Goal: Task Accomplishment & Management: Manage account settings

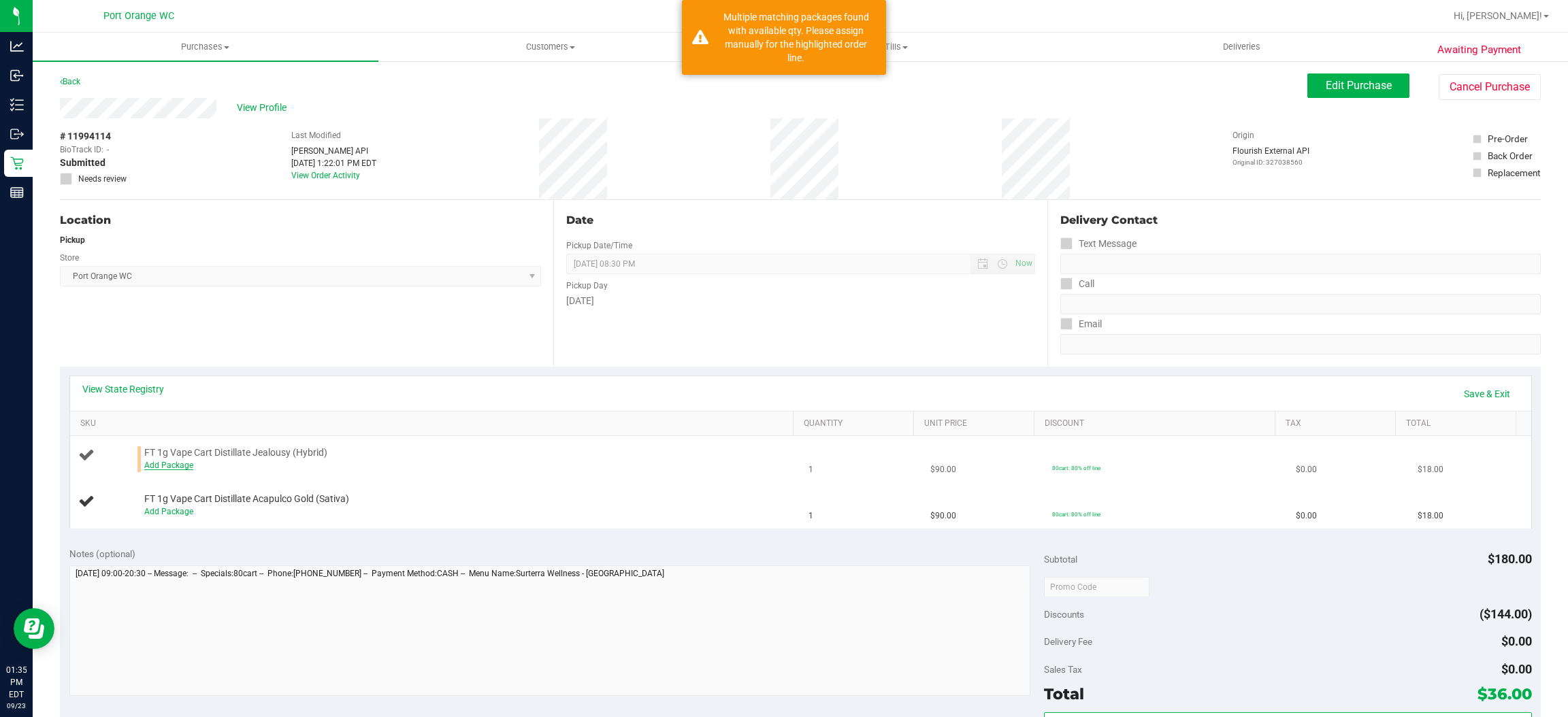
click at [170, 467] on link "Add Package" at bounding box center [169, 465] width 49 height 10
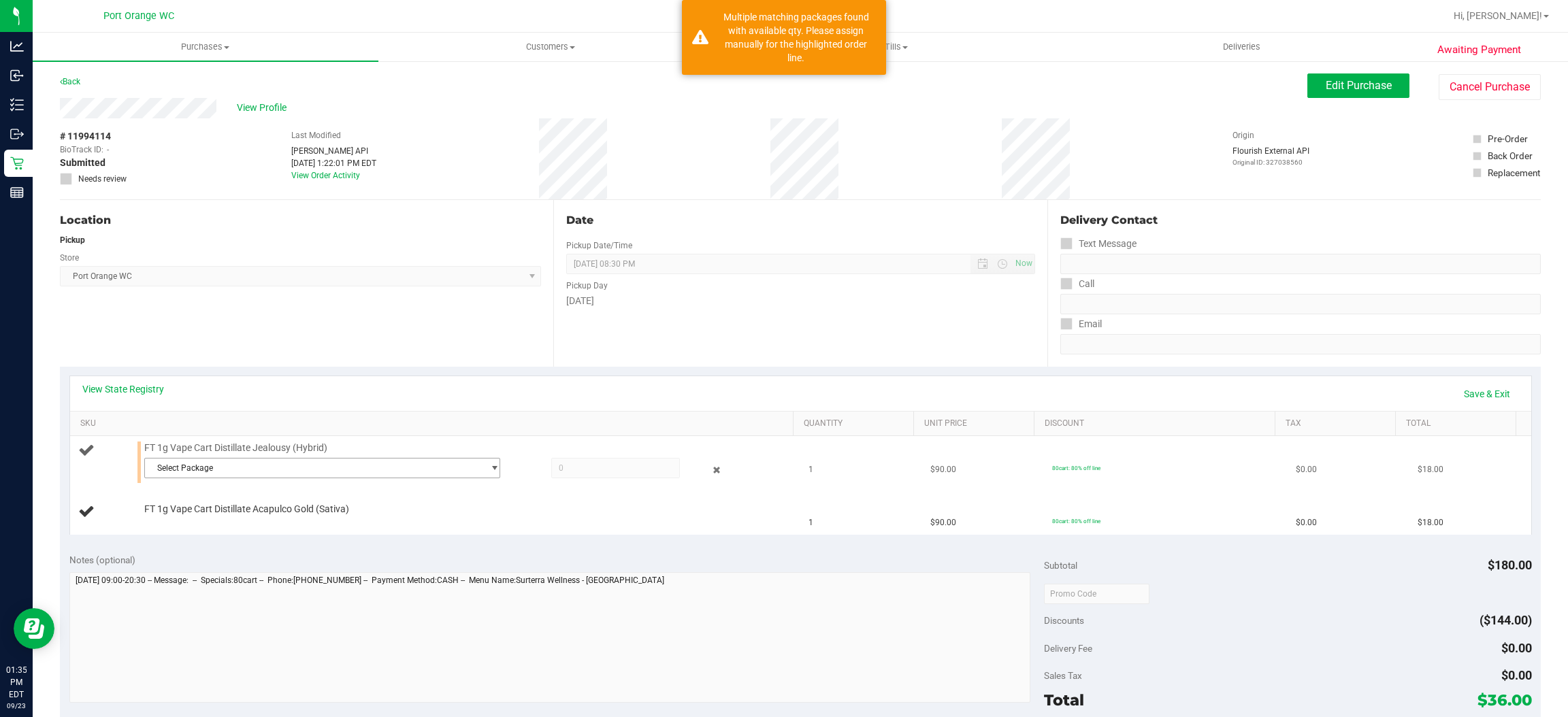
click at [244, 475] on span "Select Package" at bounding box center [313, 468] width 338 height 19
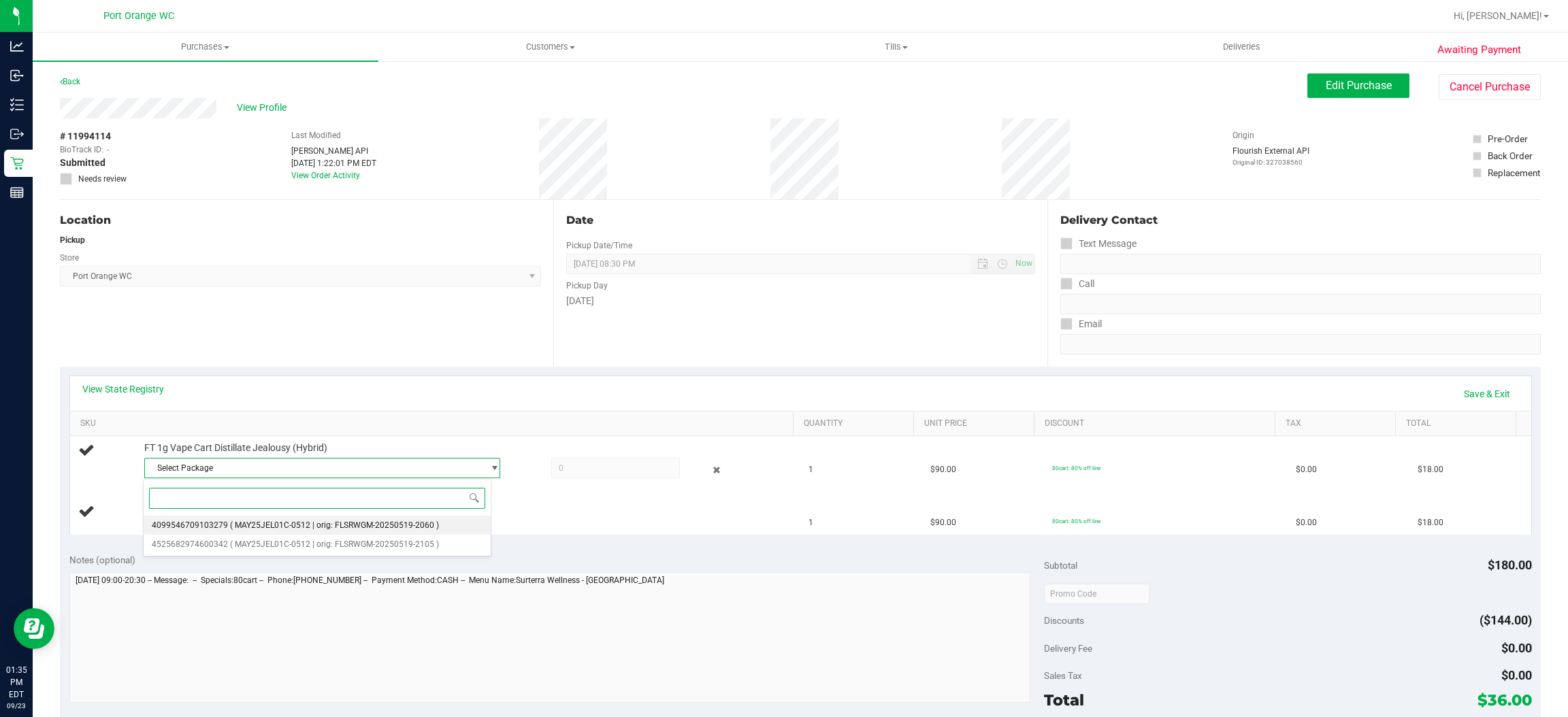
click at [333, 531] on li "4099546709103279 ( MAY25JEL01C-0512 | orig: FLSRWGM-20250519-2060 )" at bounding box center [317, 525] width 347 height 19
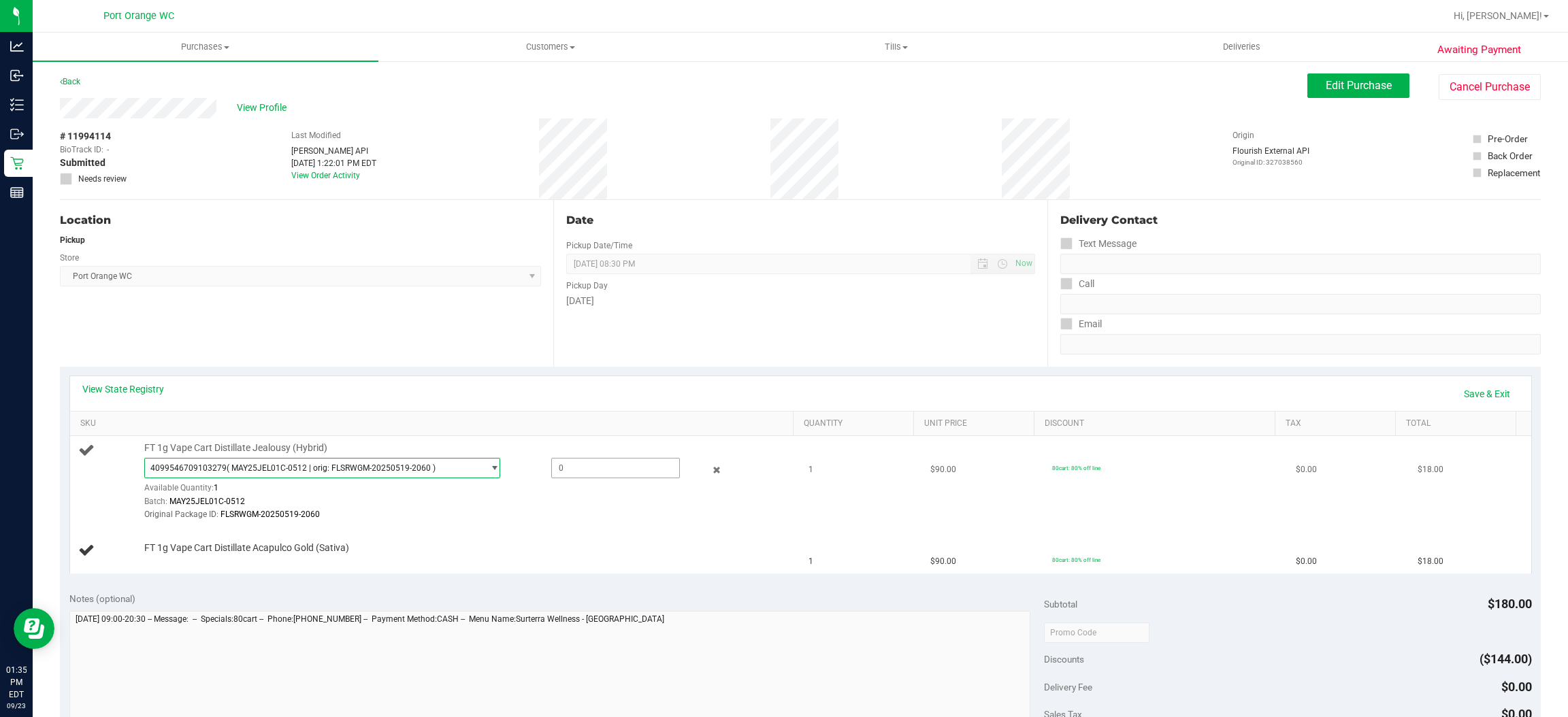
click at [591, 459] on span at bounding box center [616, 467] width 129 height 20
type input "1"
type input "1.0000"
click at [540, 382] on div "View State Registry Save & Exit" at bounding box center [801, 393] width 1437 height 23
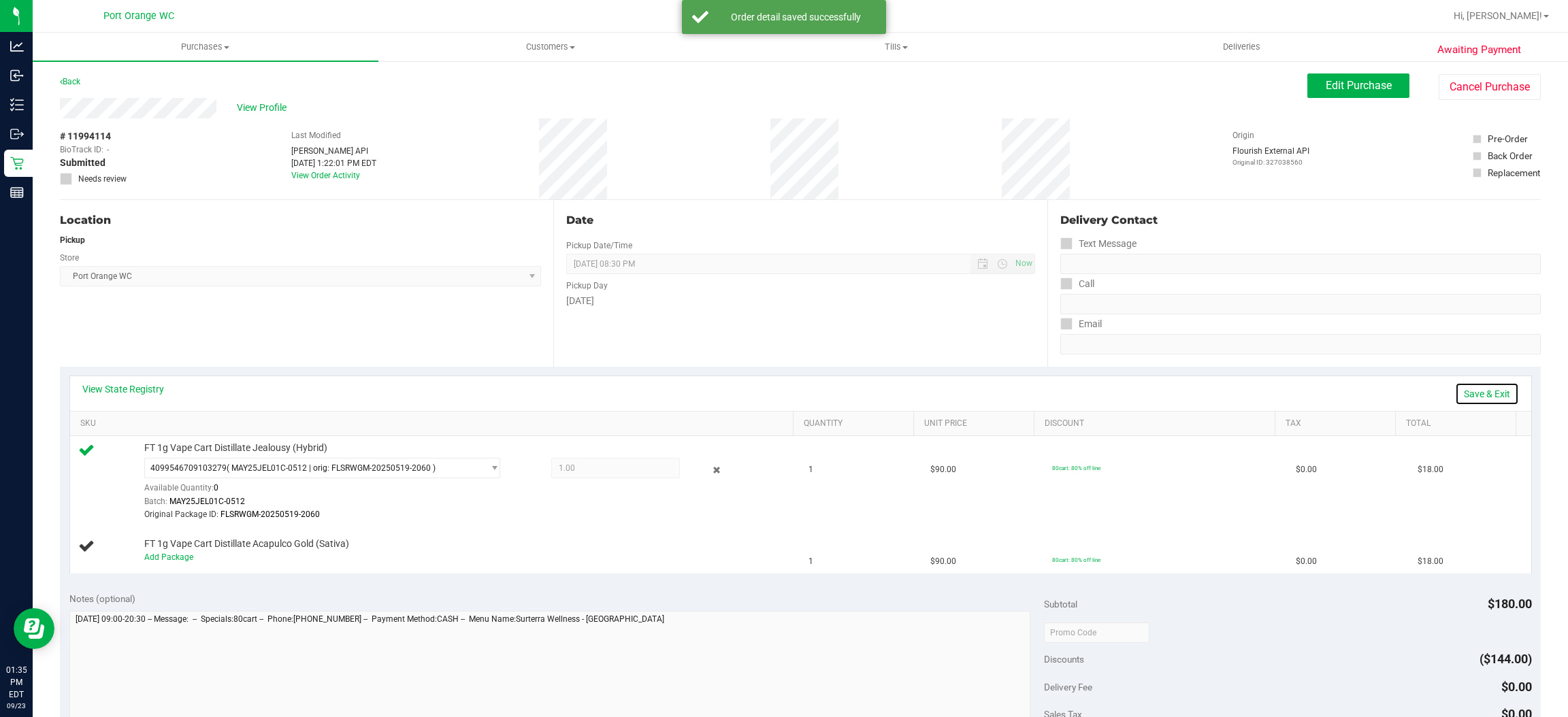
click at [1477, 388] on link "Save & Exit" at bounding box center [1486, 393] width 64 height 23
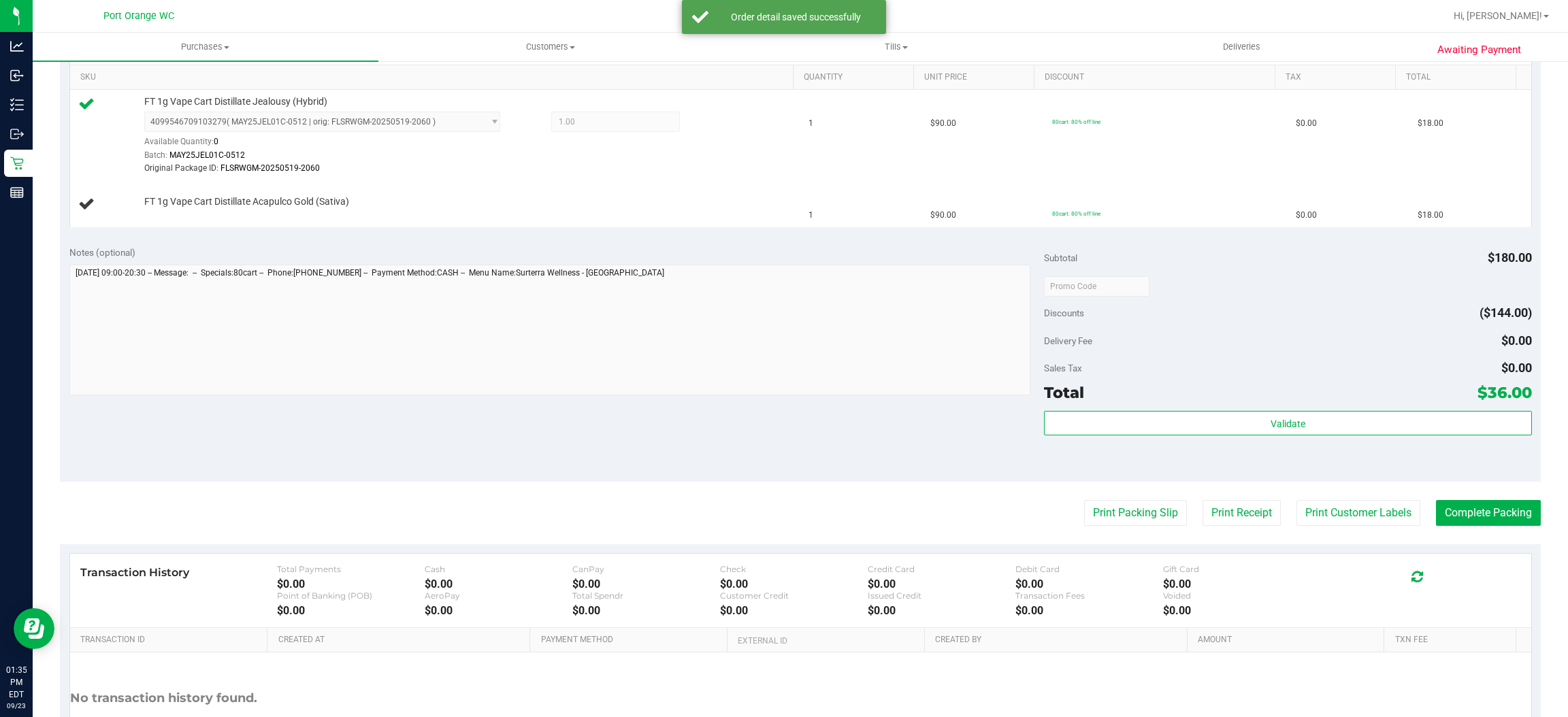
scroll to position [456, 0]
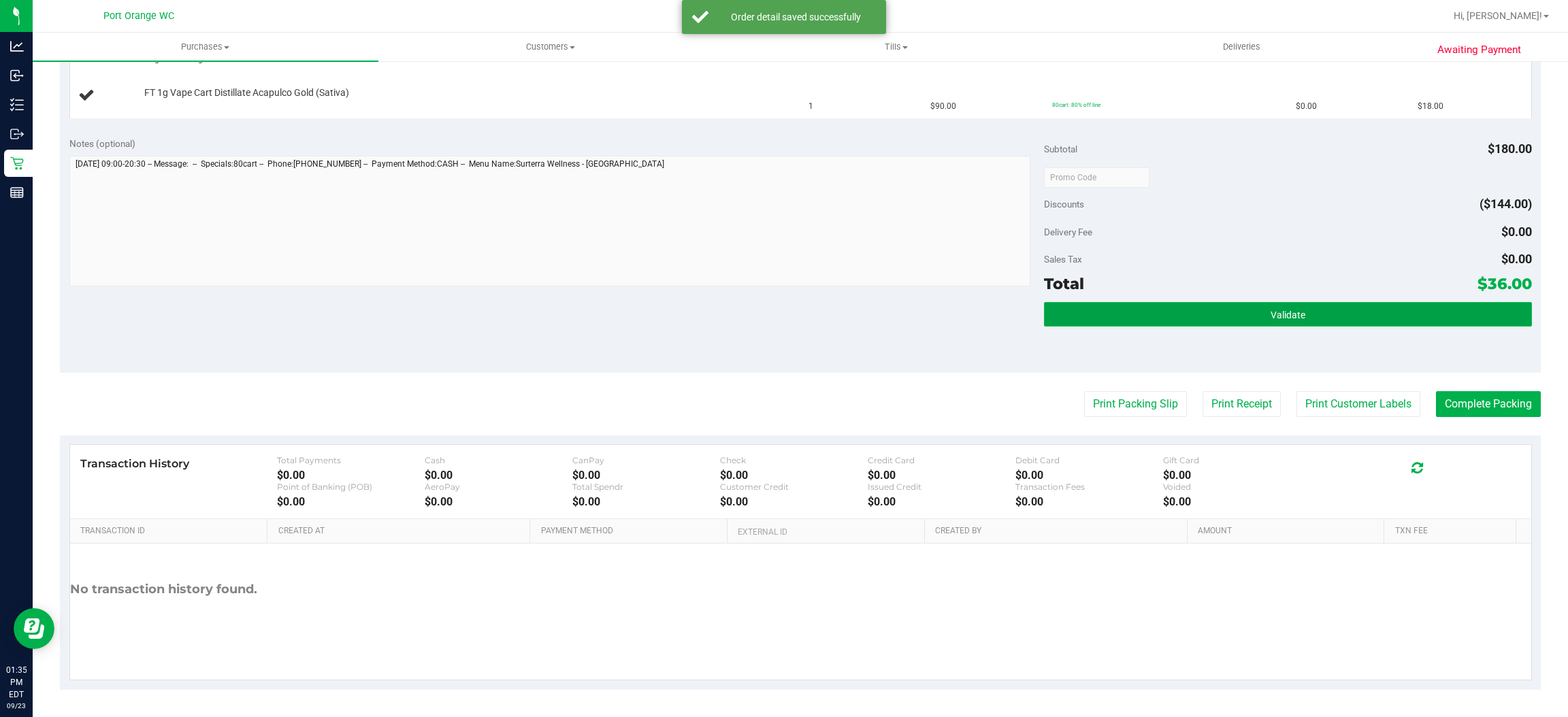
click at [1412, 310] on button "Validate" at bounding box center [1288, 314] width 488 height 24
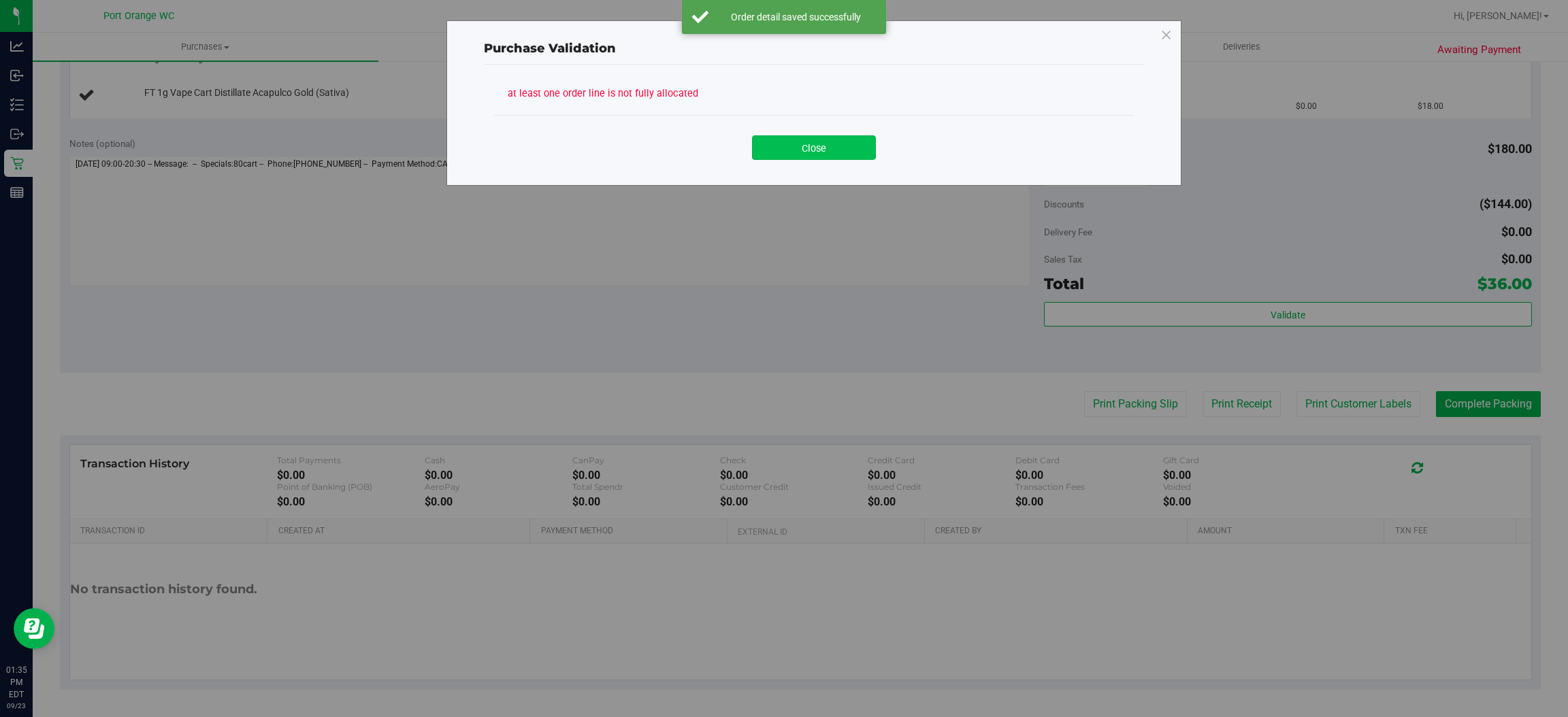
click at [807, 148] on button "Close" at bounding box center [814, 148] width 124 height 24
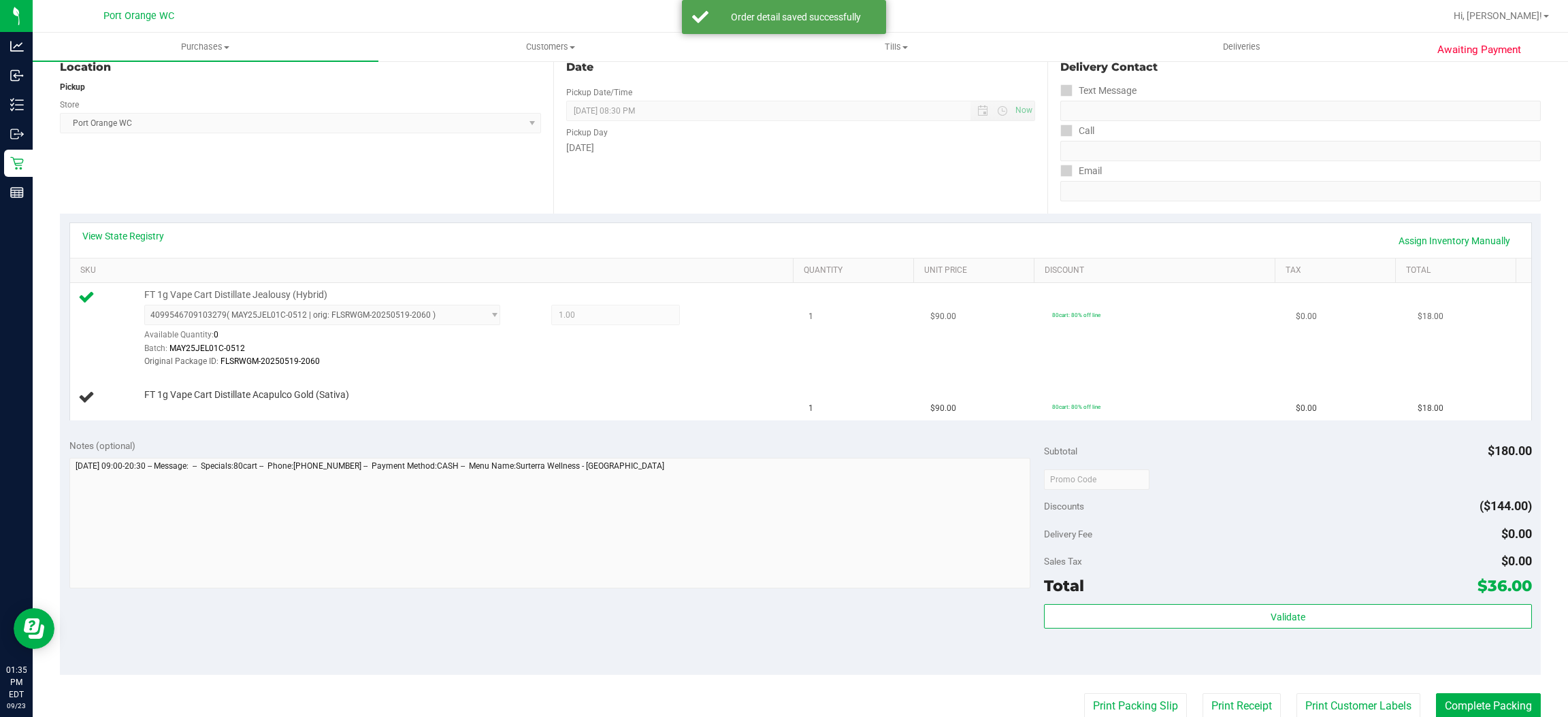
scroll to position [151, 0]
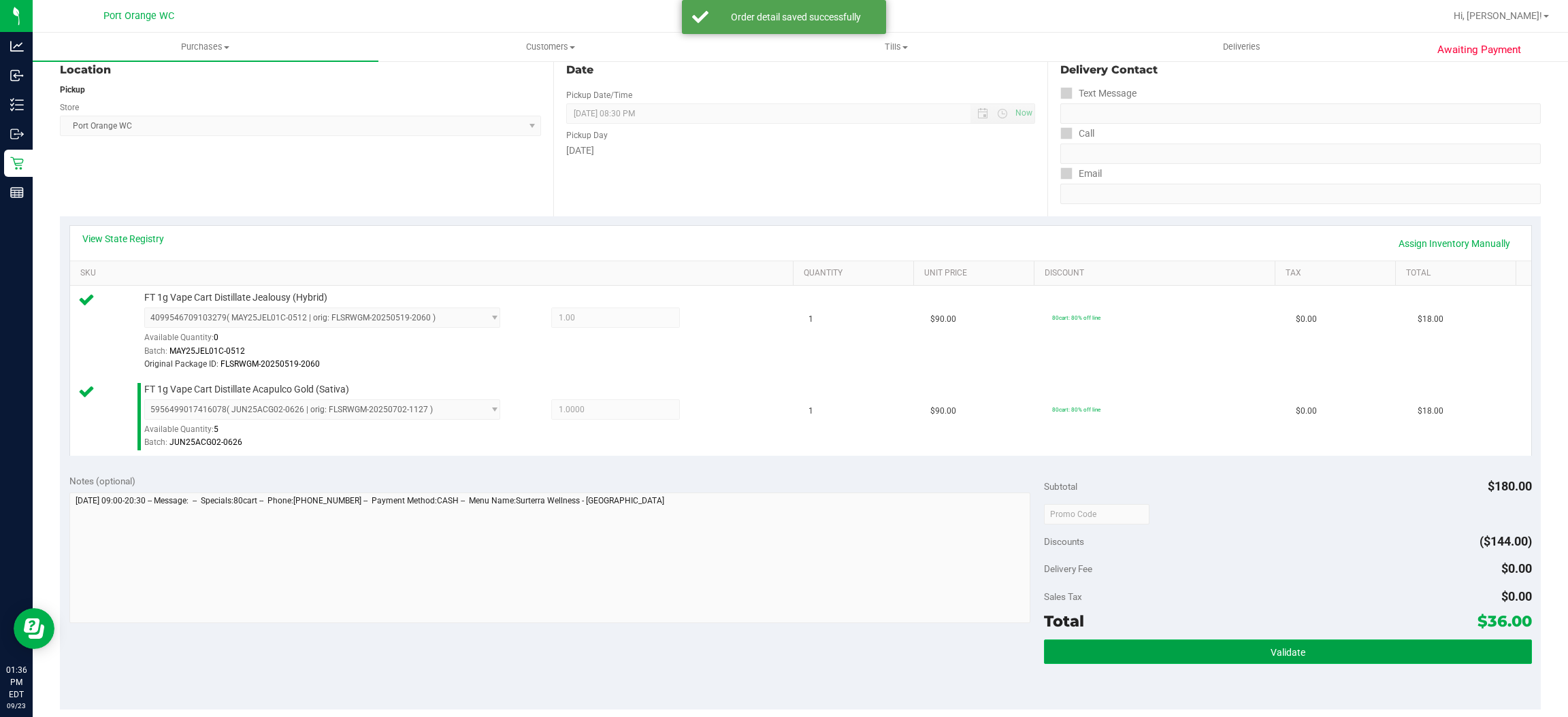
click at [1293, 649] on button "Validate" at bounding box center [1288, 652] width 488 height 24
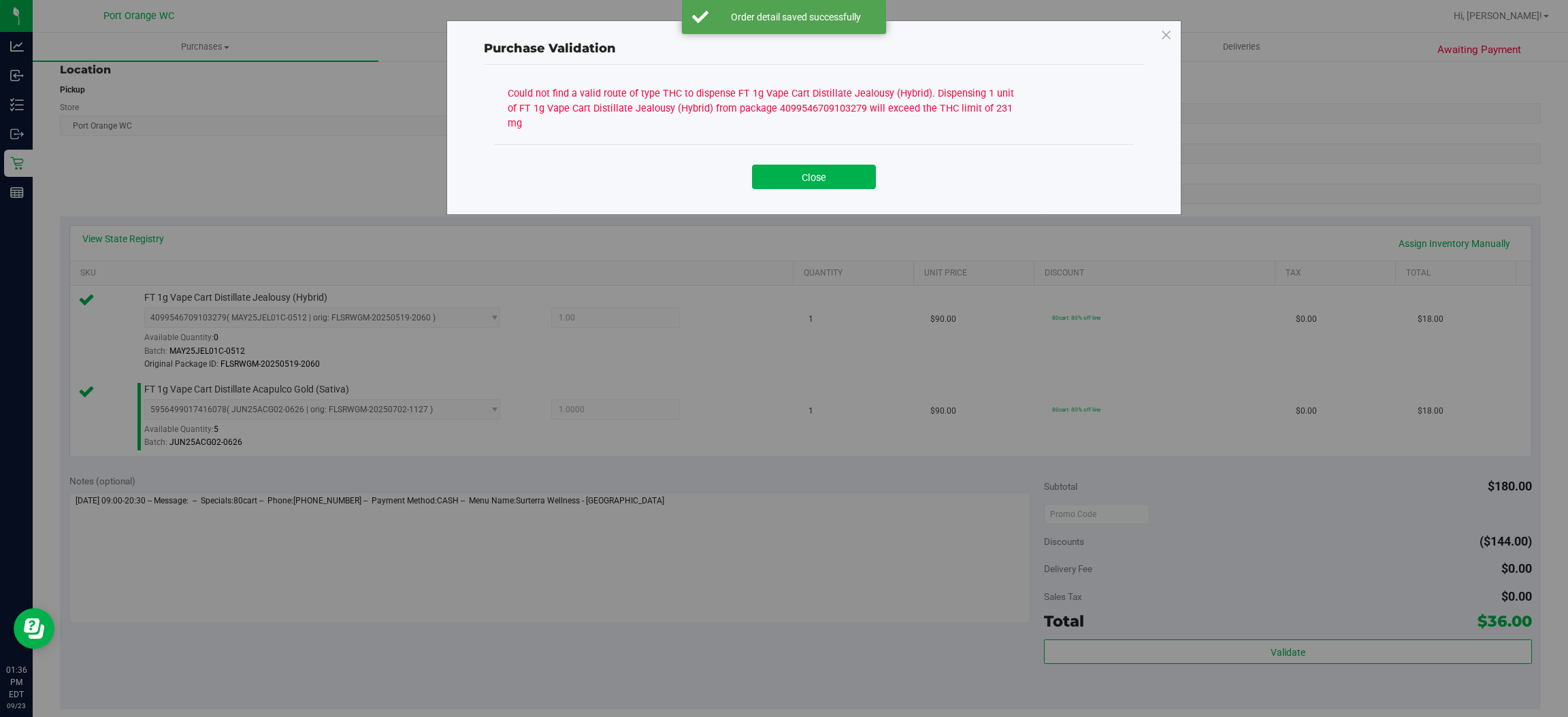
click at [815, 179] on div "Close" at bounding box center [813, 171] width 640 height 55
click at [772, 164] on button "Close" at bounding box center [814, 177] width 124 height 24
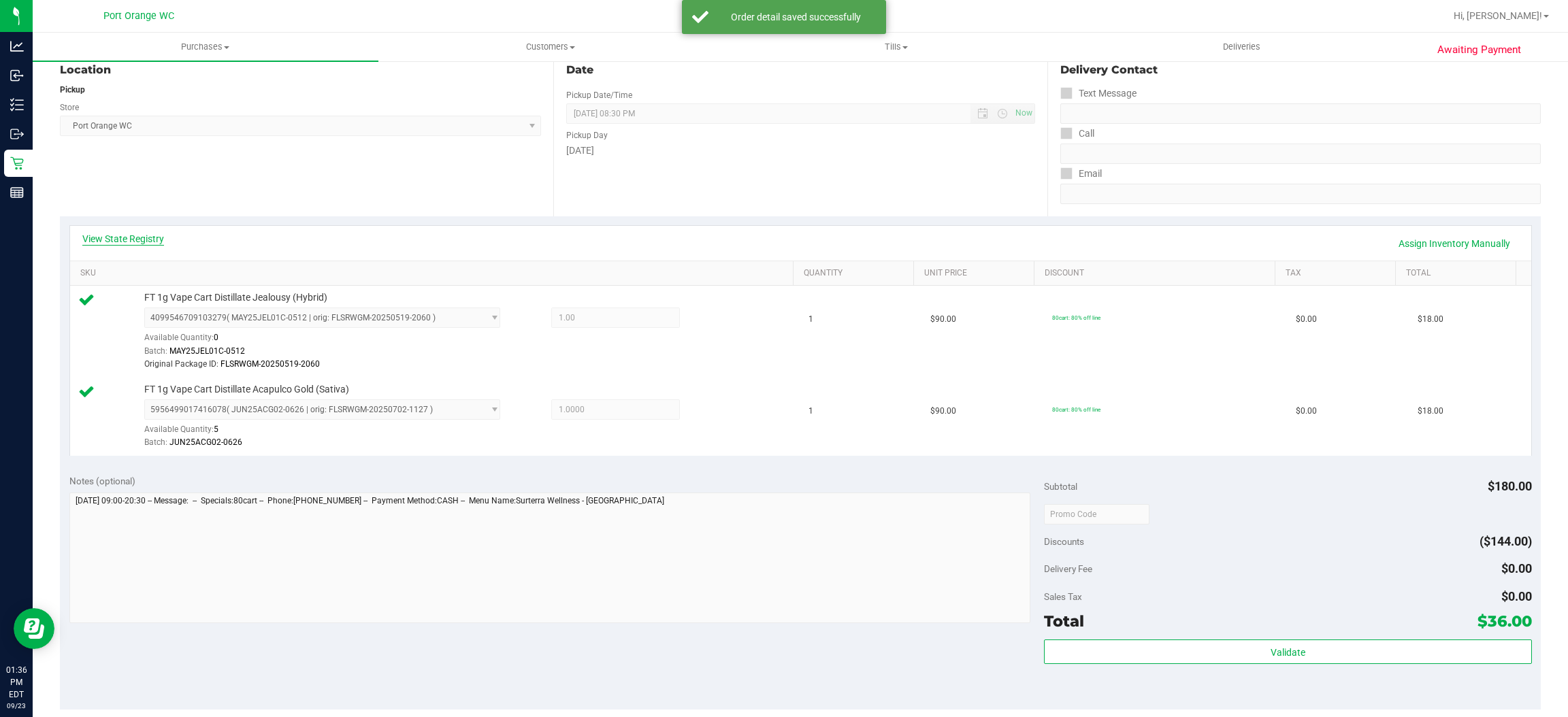
click at [126, 238] on link "View State Registry" at bounding box center [124, 239] width 82 height 14
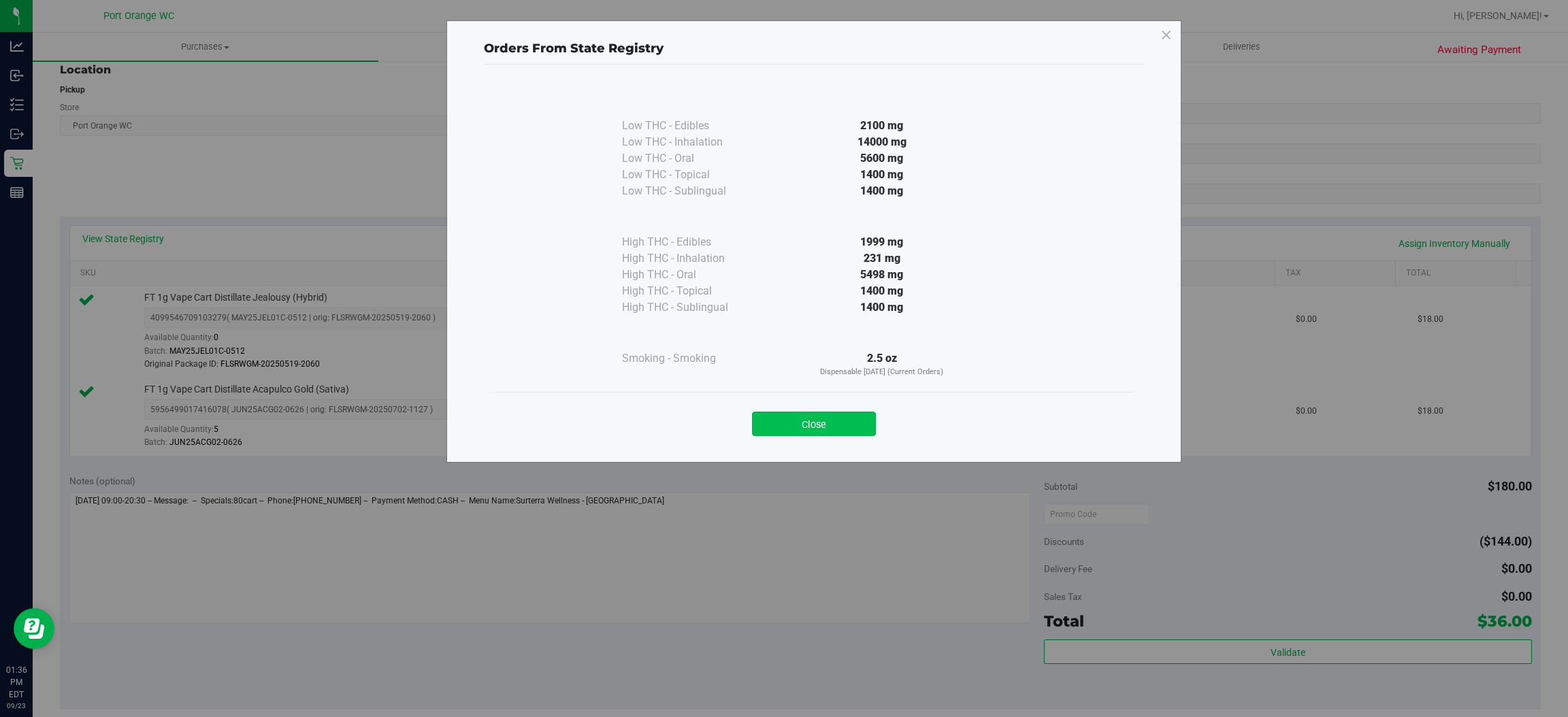
click at [845, 419] on button "Close" at bounding box center [814, 424] width 124 height 24
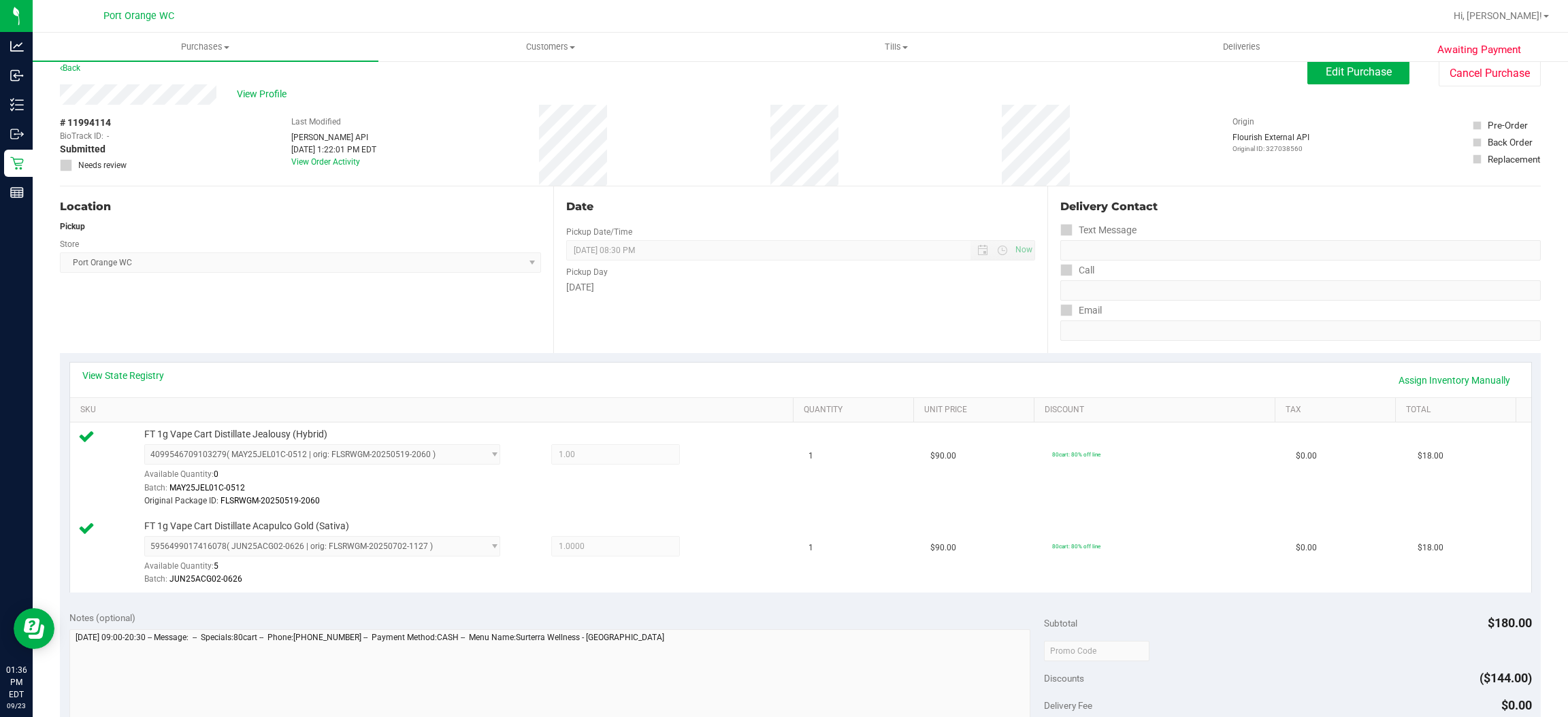
scroll to position [0, 0]
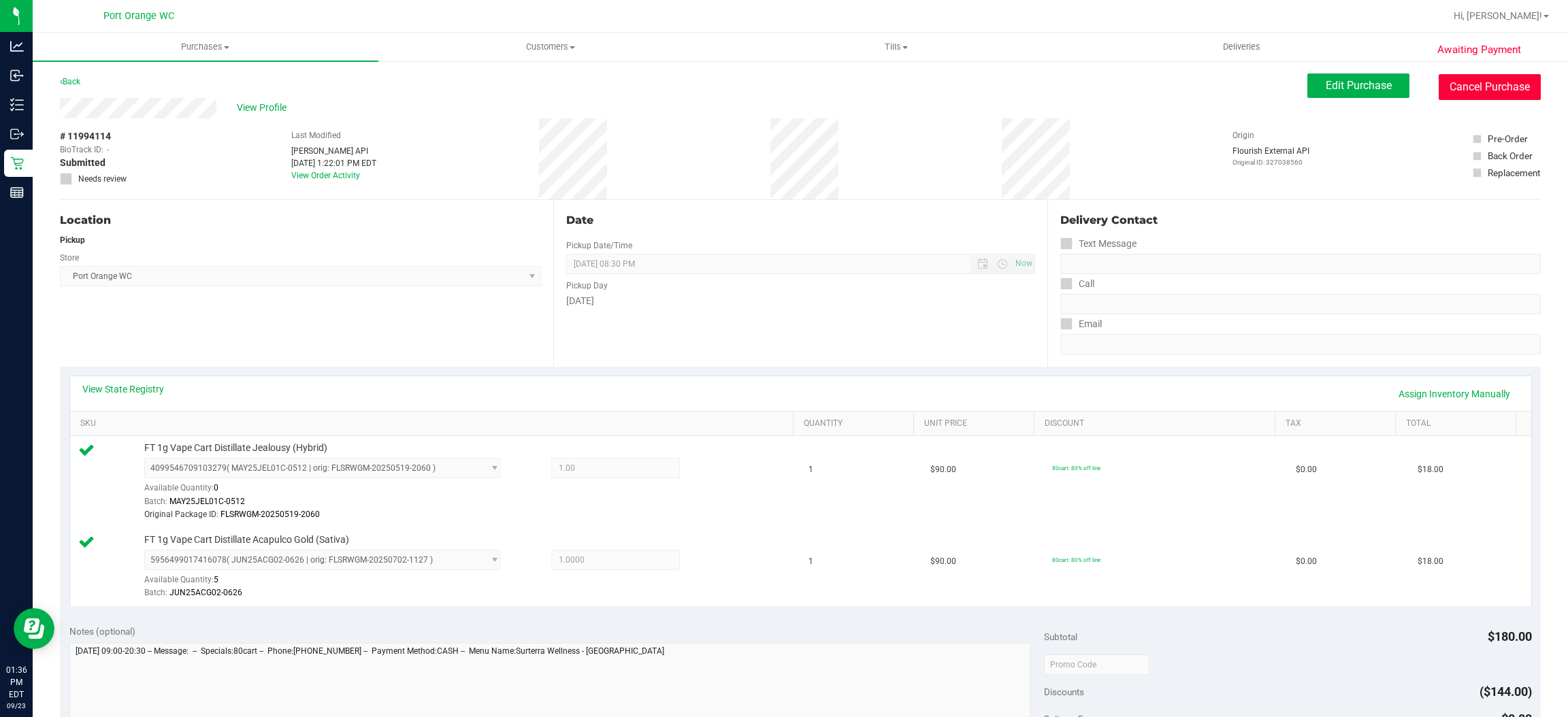
click at [1477, 91] on button "Cancel Purchase" at bounding box center [1489, 87] width 102 height 26
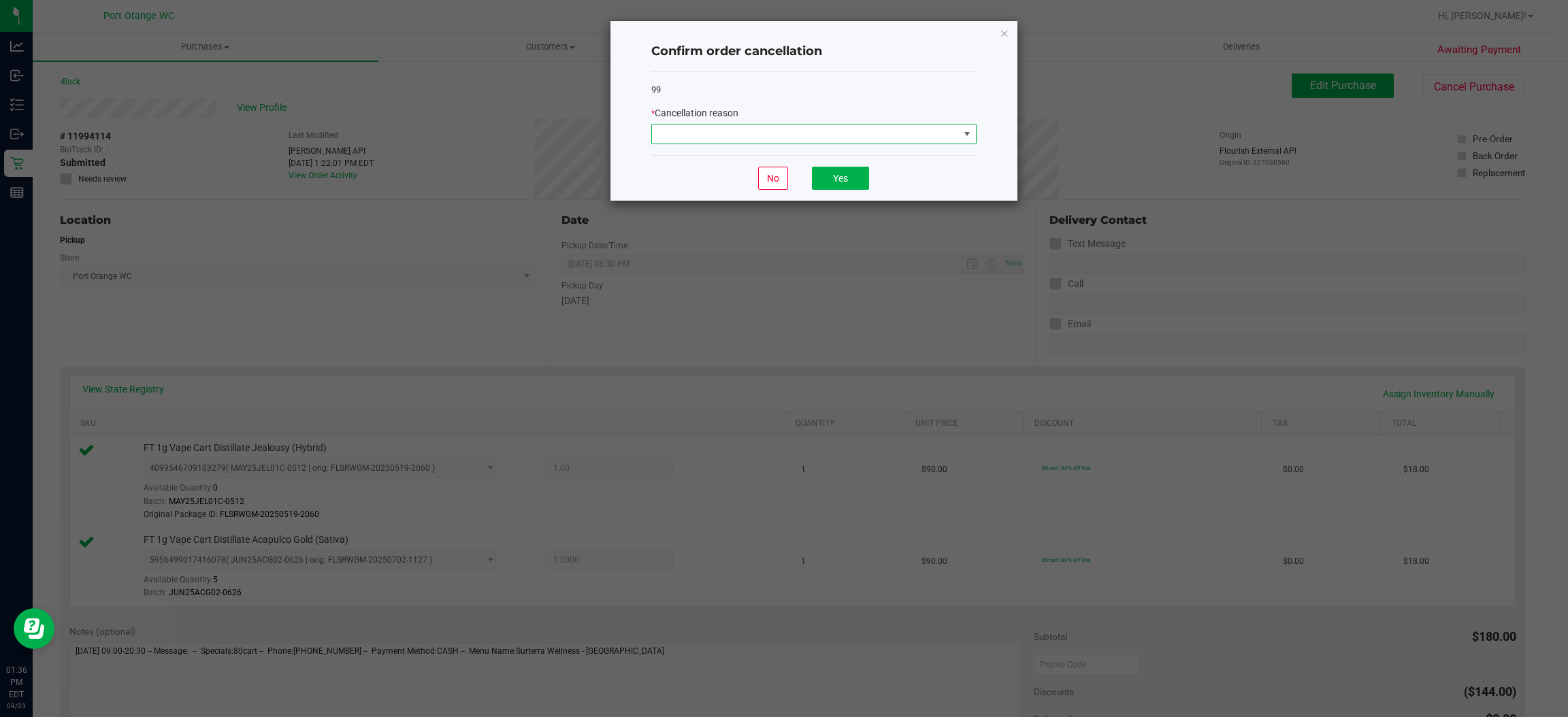
click at [945, 143] on span at bounding box center [805, 134] width 307 height 19
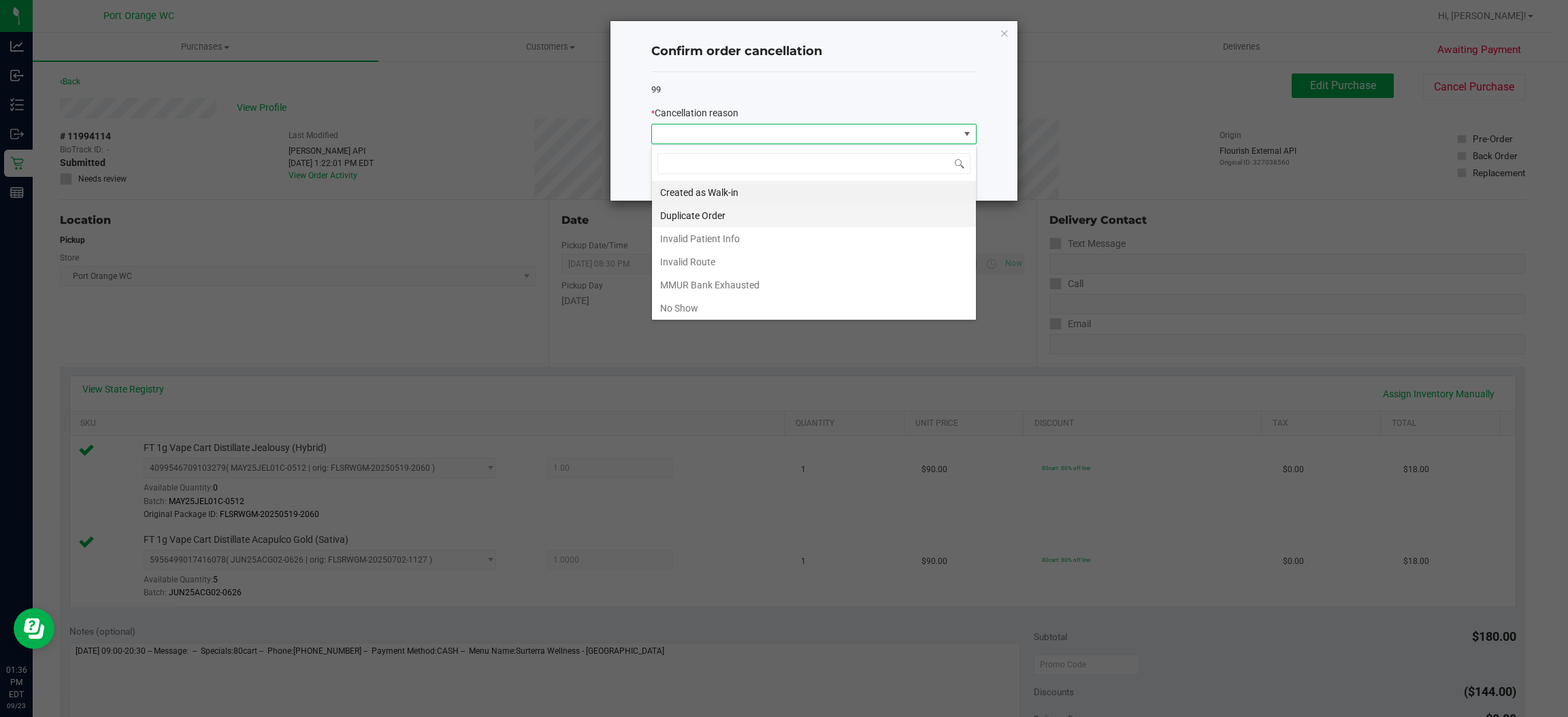
scroll to position [21, 325]
click at [874, 280] on li "MMUR Bank Exhausted" at bounding box center [814, 285] width 324 height 23
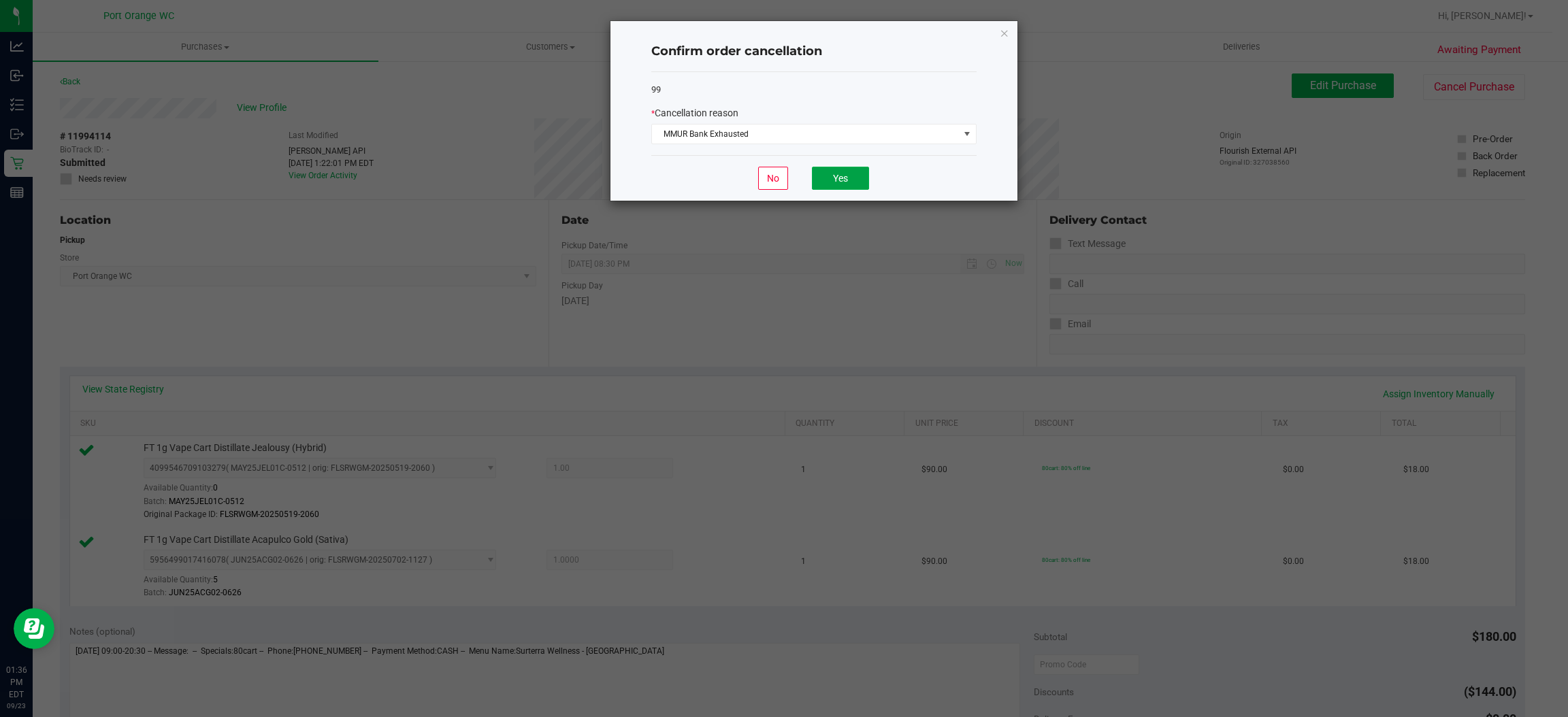
click at [847, 187] on button "Yes" at bounding box center [840, 178] width 57 height 23
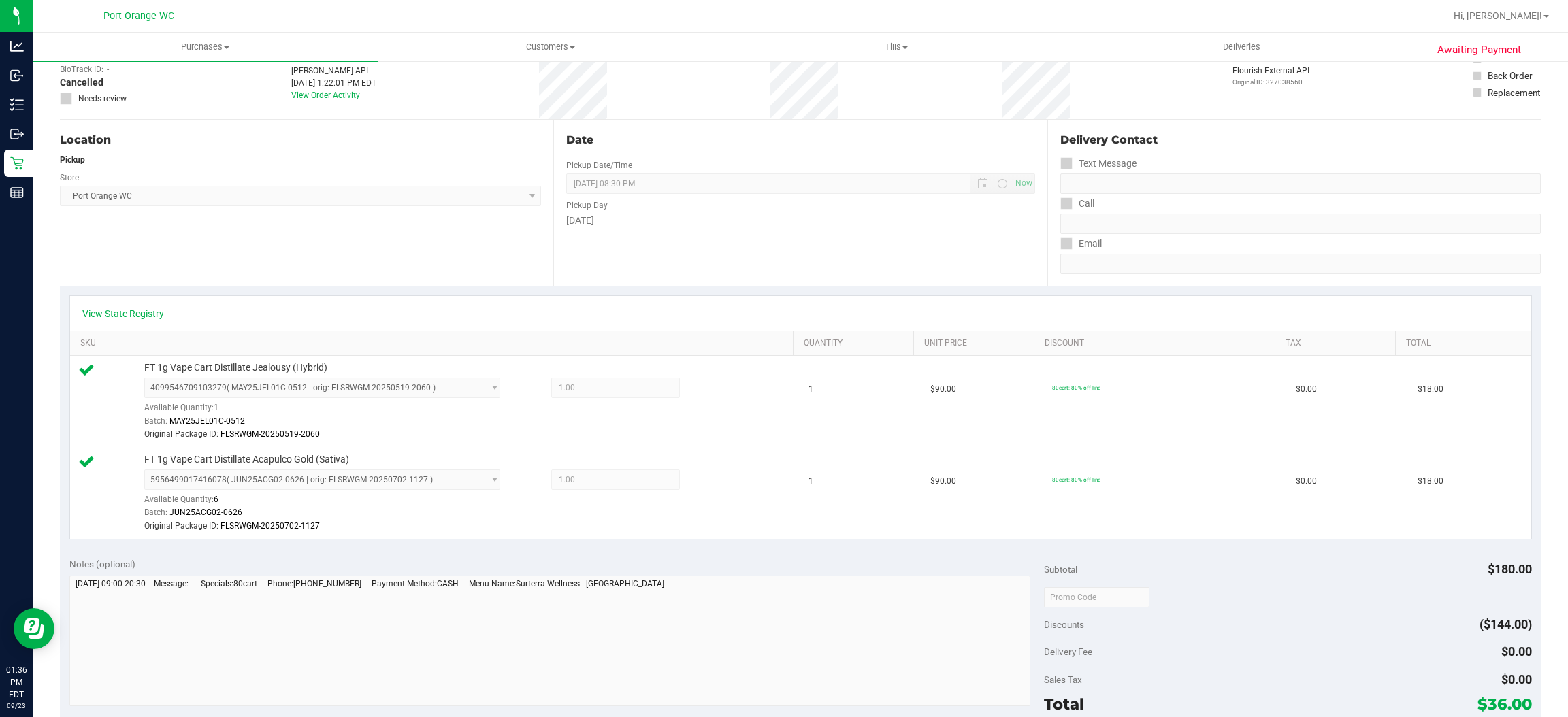
scroll to position [0, 0]
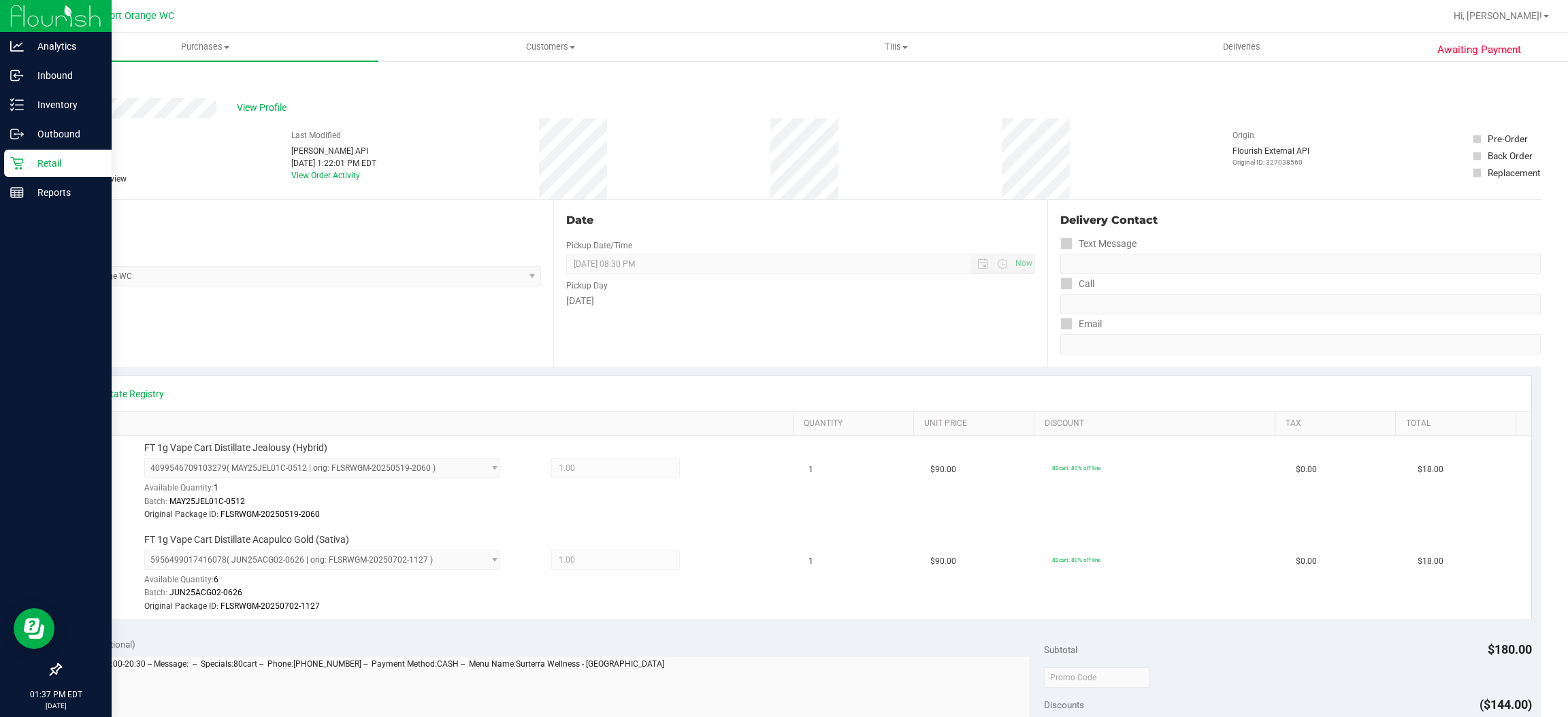
click at [26, 159] on p "Retail" at bounding box center [64, 163] width 82 height 17
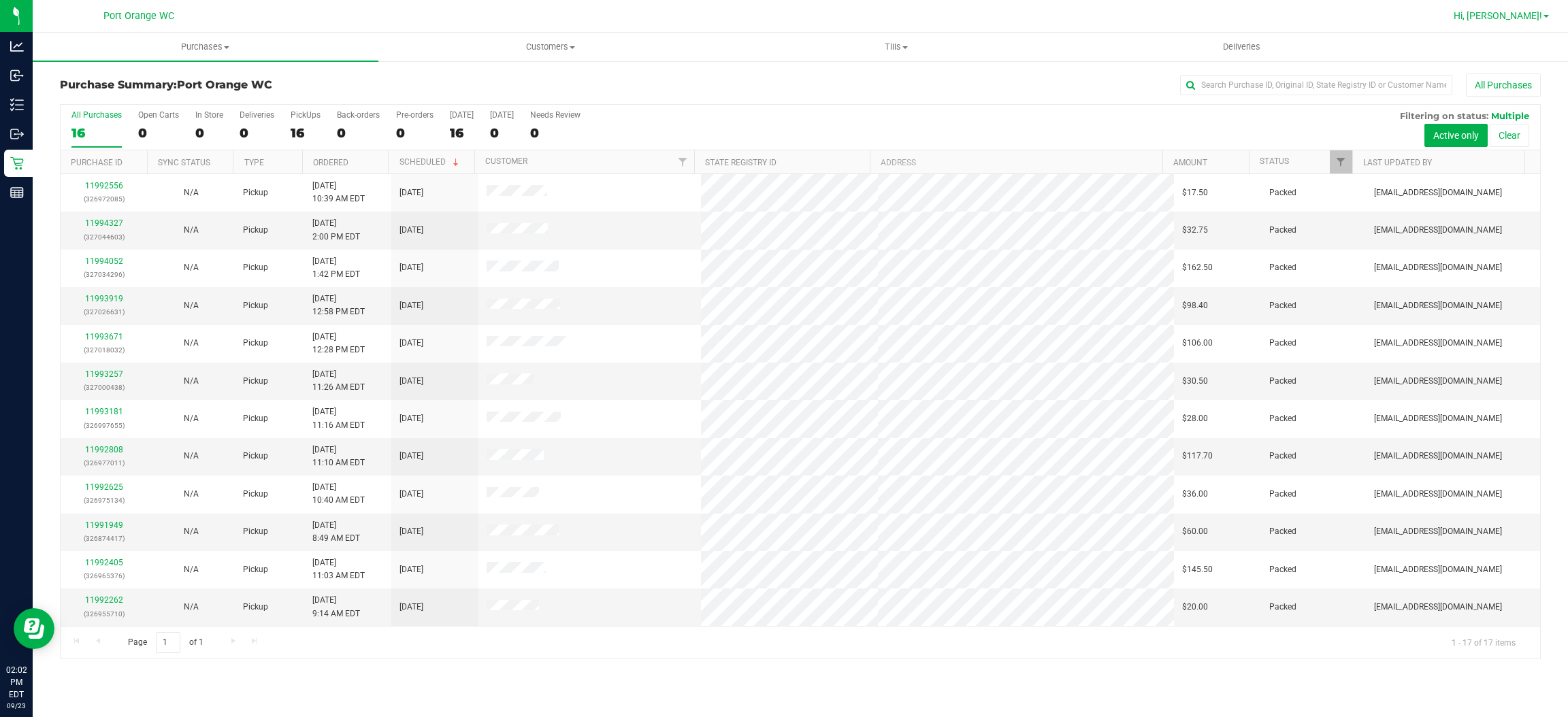
click at [1528, 17] on span "Hi, Paige!" at bounding box center [1498, 16] width 89 height 11
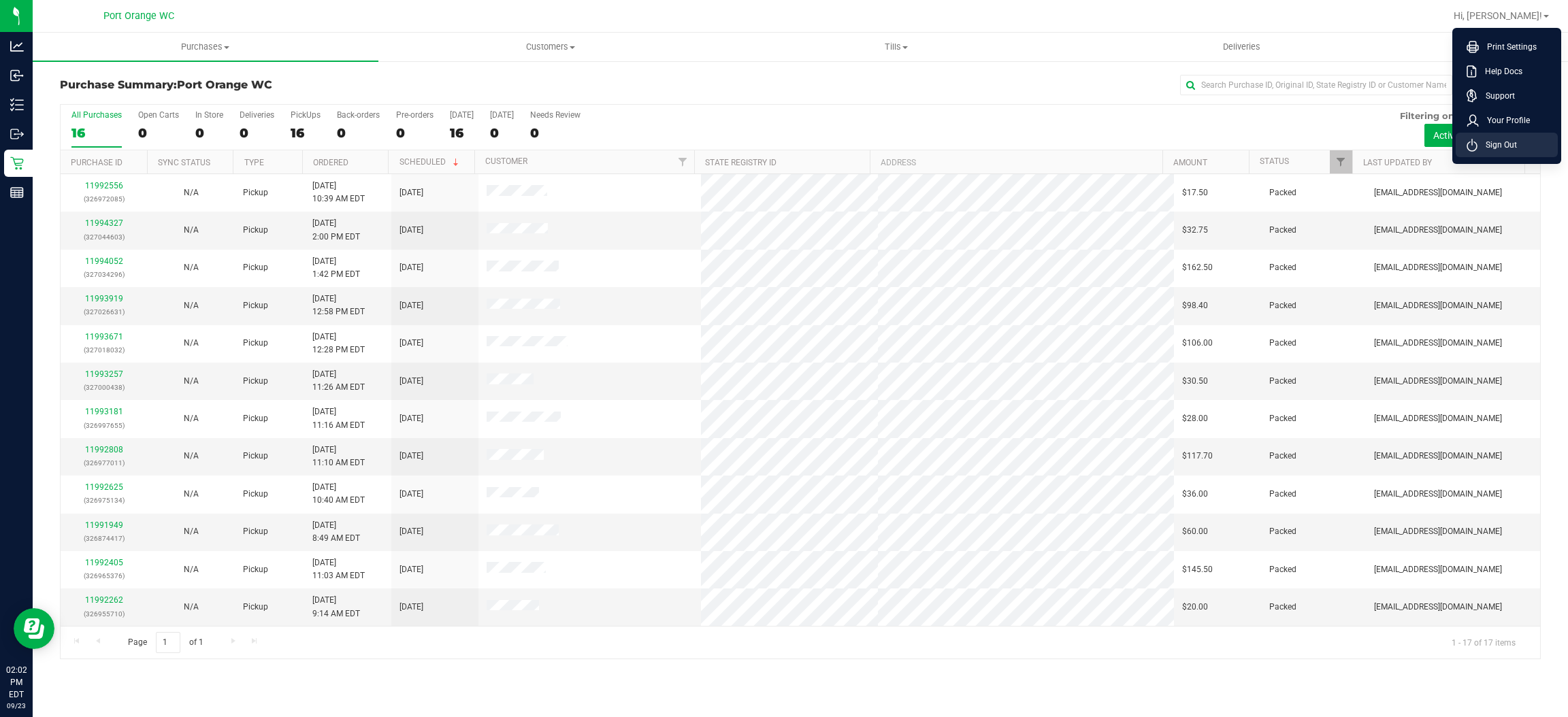
click at [1494, 149] on span "Sign Out" at bounding box center [1497, 145] width 39 height 14
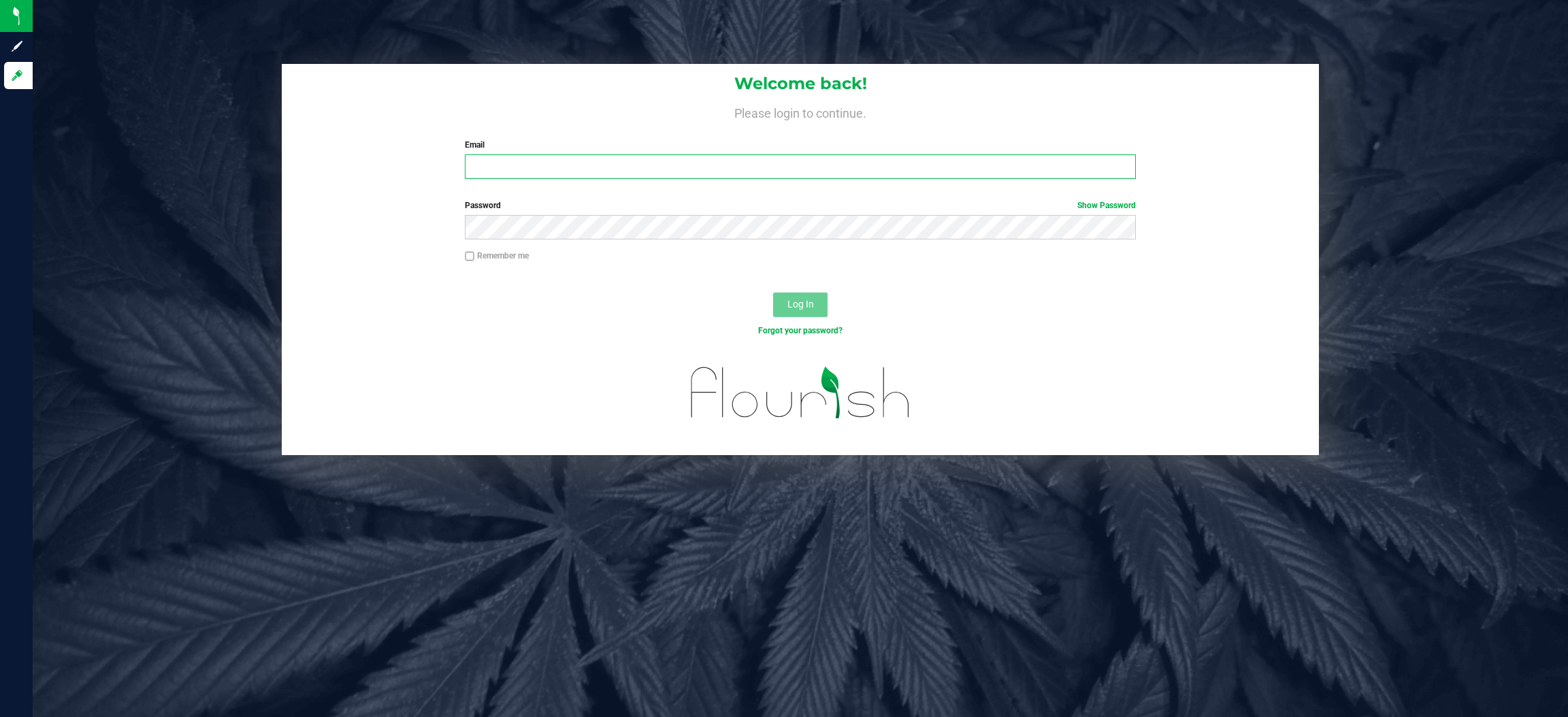
click at [681, 166] on input "Email" at bounding box center [800, 166] width 671 height 24
type input "[EMAIL_ADDRESS][DOMAIN_NAME]"
click at [773, 292] on button "Log In" at bounding box center [800, 305] width 55 height 24
